Goal: Navigation & Orientation: Find specific page/section

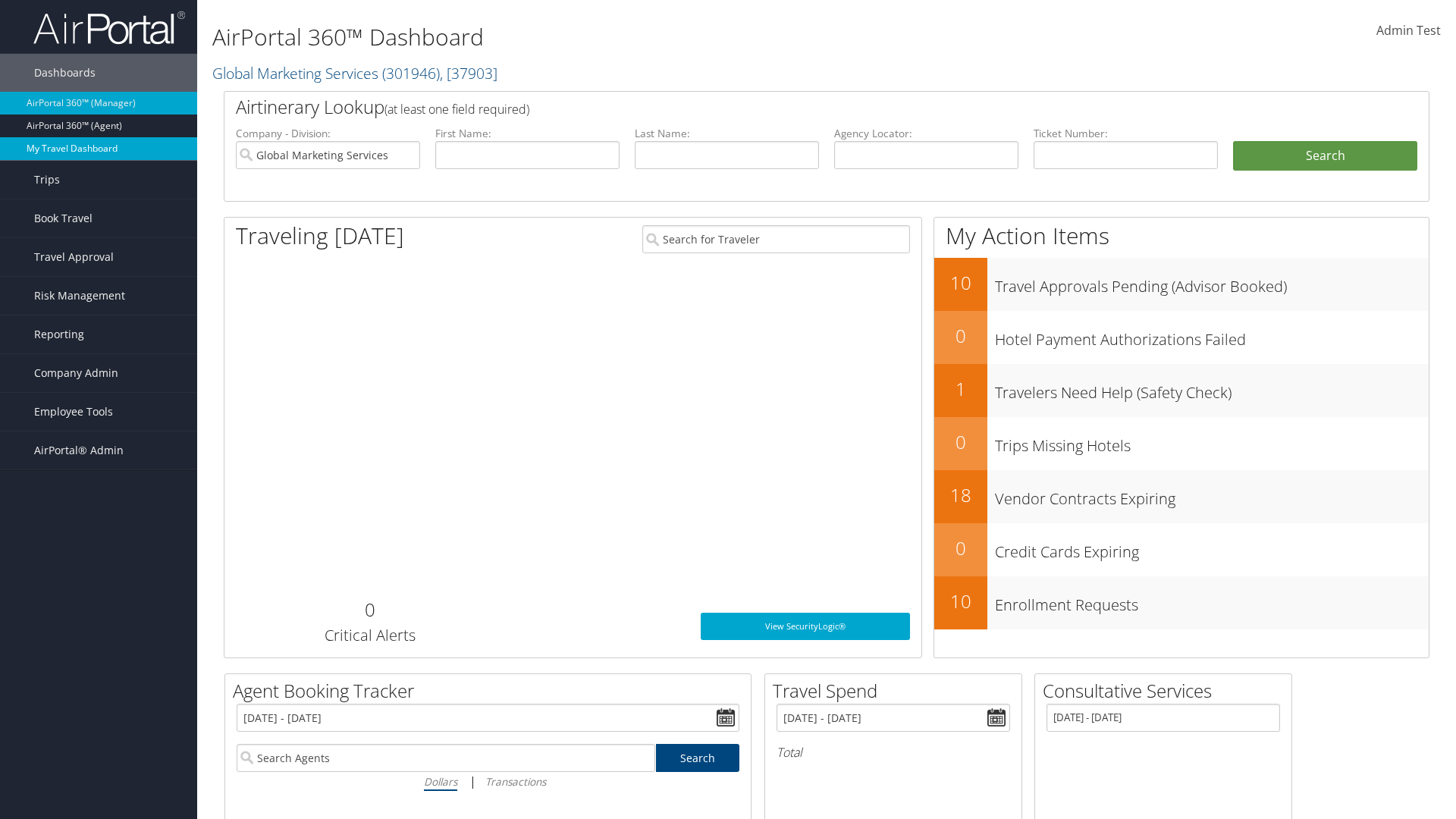
click at [99, 148] on link "My Travel Dashboard" at bounding box center [99, 148] width 197 height 23
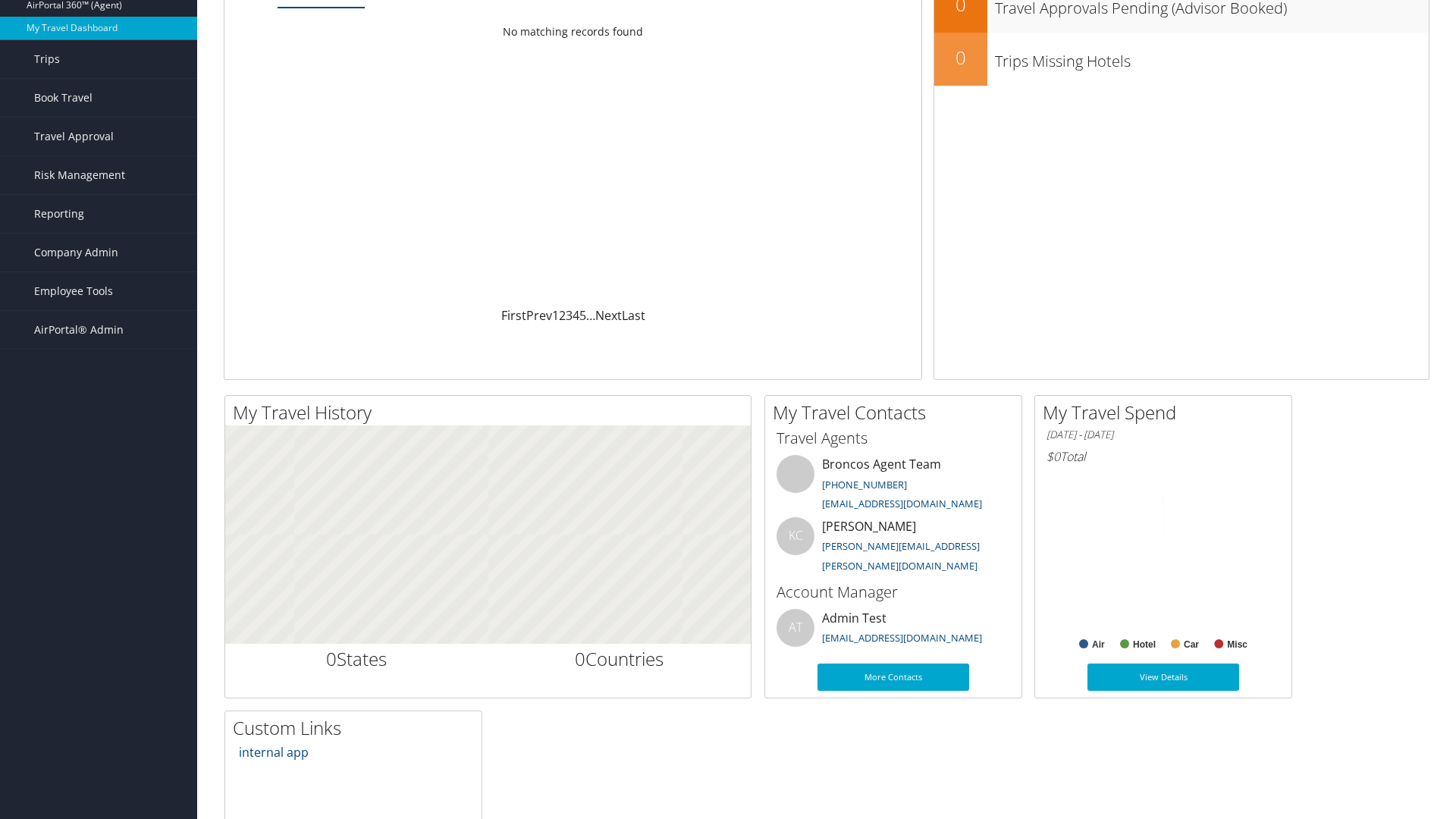
scroll to position [105, 0]
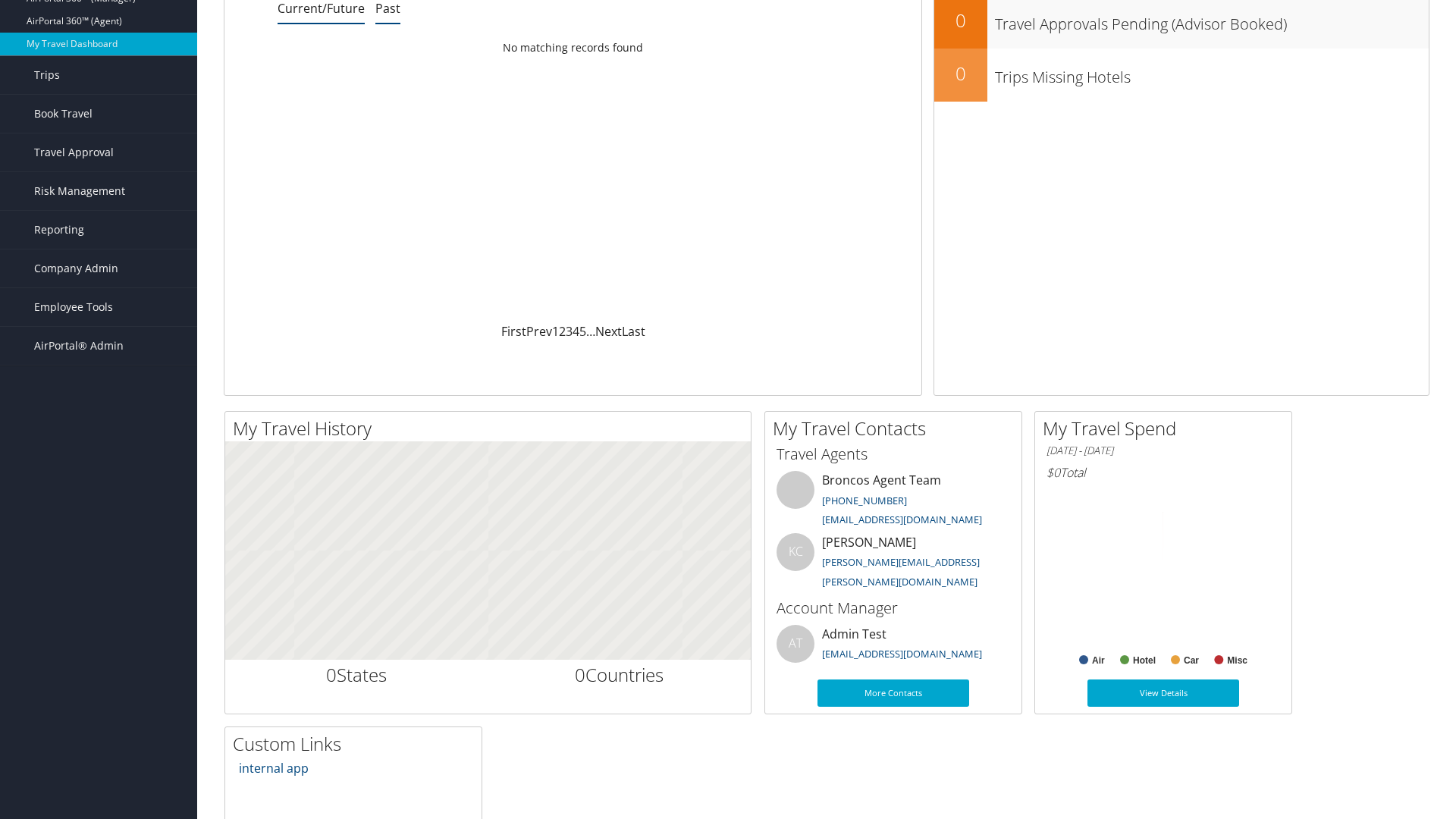
click at [387, 8] on link "Past" at bounding box center [387, 8] width 25 height 17
click at [99, 114] on link "Book Travel" at bounding box center [99, 114] width 197 height 38
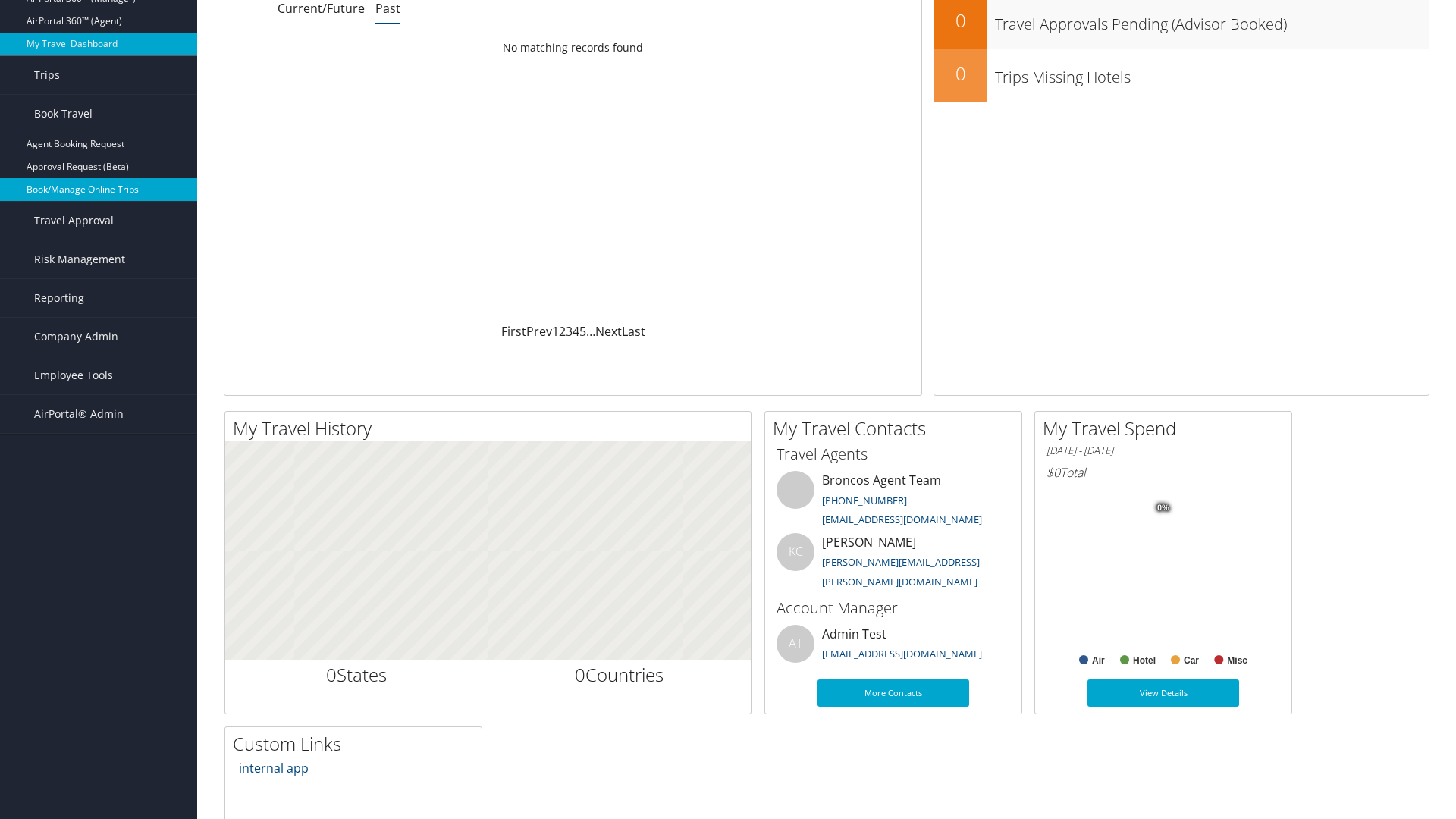
click at [99, 178] on link "Book/Manage Online Trips" at bounding box center [99, 190] width 197 height 23
